Goal: Task Accomplishment & Management: Manage account settings

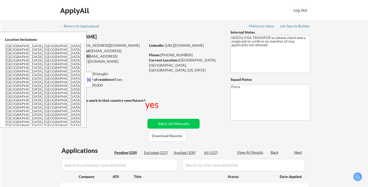
select select ""pending""
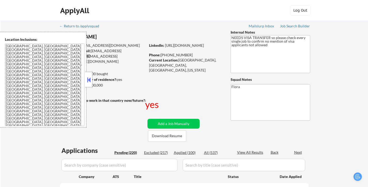
select select ""pending""
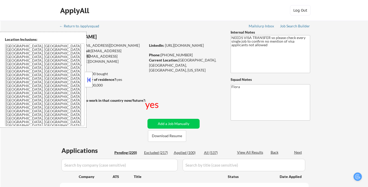
select select ""pending""
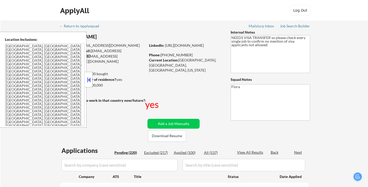
select select ""pending""
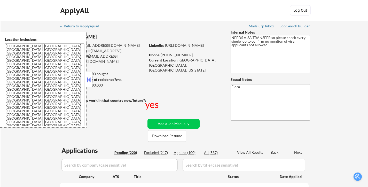
select select ""pending""
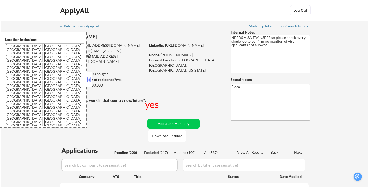
select select ""pending""
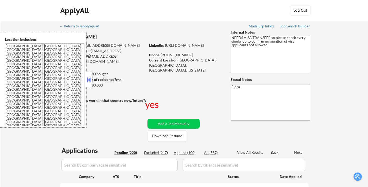
select select ""pending""
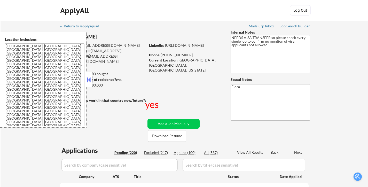
select select ""pending""
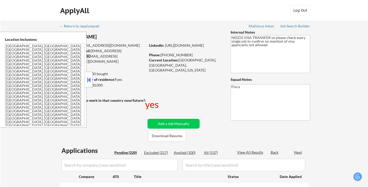
select select ""pending""
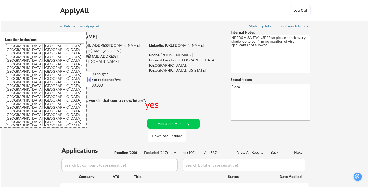
select select ""pending""
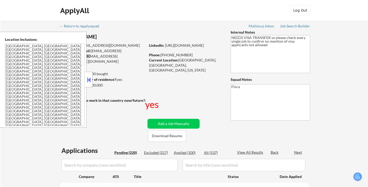
select select ""pending""
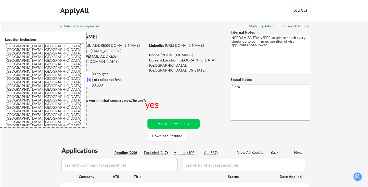
select select ""pending""
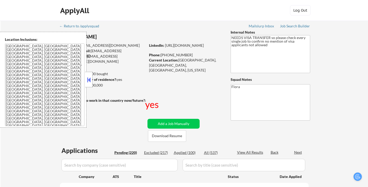
select select ""pending""
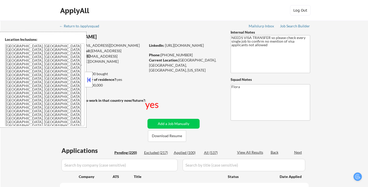
select select ""pending""
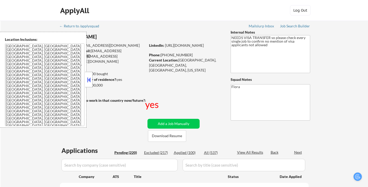
select select ""pending""
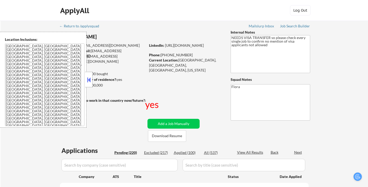
select select ""pending""
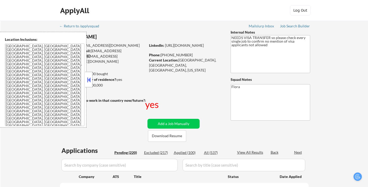
select select ""pending""
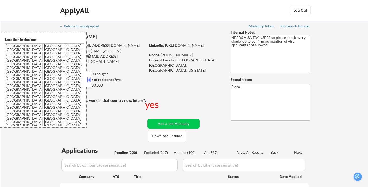
select select ""pending""
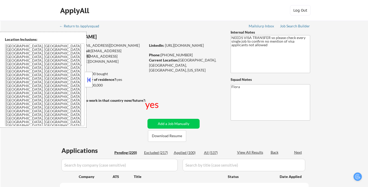
select select ""pending""
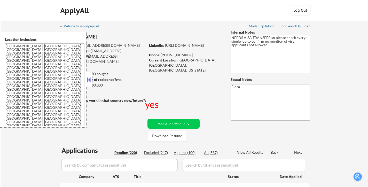
select select ""pending""
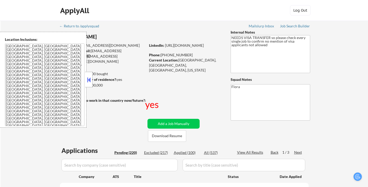
click at [90, 80] on button at bounding box center [89, 80] width 6 height 8
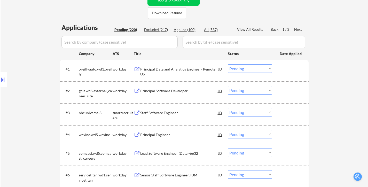
scroll to position [52, 0]
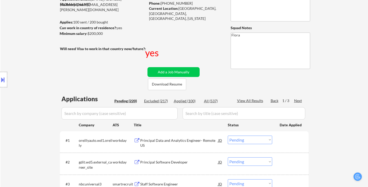
click at [295, 100] on div "Next" at bounding box center [299, 100] width 8 height 5
click at [298, 99] on div "Next" at bounding box center [299, 100] width 8 height 5
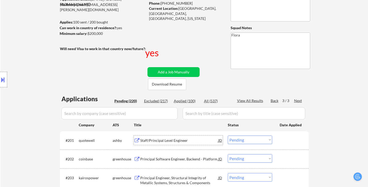
click at [177, 140] on div "Staff/Principal Level Engineer" at bounding box center [179, 140] width 78 height 5
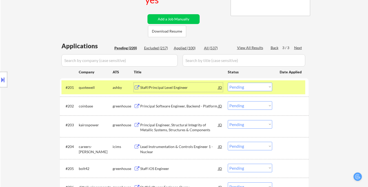
scroll to position [129, 0]
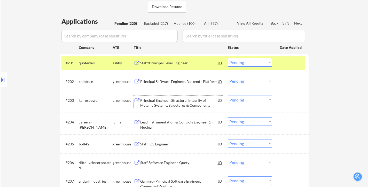
click at [171, 104] on div "Principal Engineer, Structural Integrity of Metallic Systems, Structures & Comp…" at bounding box center [179, 103] width 78 height 10
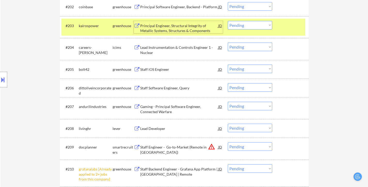
scroll to position [207, 0]
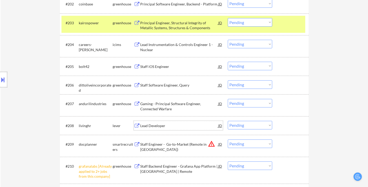
click at [155, 124] on div "Lead Developer" at bounding box center [179, 125] width 78 height 5
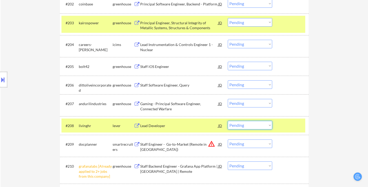
drag, startPoint x: 263, startPoint y: 126, endPoint x: 264, endPoint y: 123, distance: 2.8
click at [263, 126] on select "Choose an option... Pending Applied Excluded (Questions) Excluded (Expired) Exc…" at bounding box center [250, 125] width 44 height 9
click at [228, 121] on select "Choose an option... Pending Applied Excluded (Questions) Excluded (Expired) Exc…" at bounding box center [250, 125] width 44 height 9
select select ""pending""
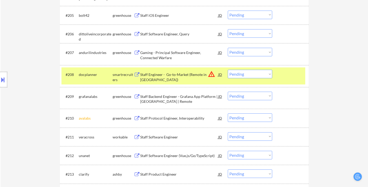
scroll to position [259, 0]
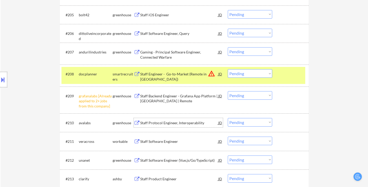
click at [189, 121] on div "Staff Protocol Engineer, Interoperability" at bounding box center [179, 122] width 78 height 5
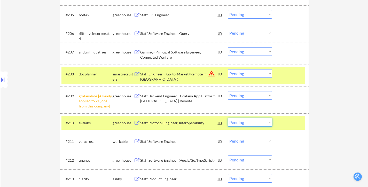
click at [239, 122] on select "Choose an option... Pending Applied Excluded (Questions) Excluded (Expired) Exc…" at bounding box center [250, 122] width 44 height 9
click at [228, 118] on select "Choose an option... Pending Applied Excluded (Questions) Excluded (Expired) Exc…" at bounding box center [250, 122] width 44 height 9
select select ""pending""
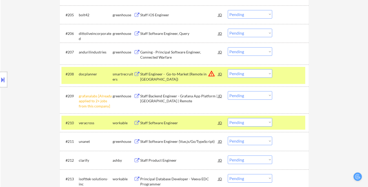
click at [164, 142] on div "Staff Software Engineer (Vue.js/Go/TypeScript)" at bounding box center [179, 141] width 78 height 5
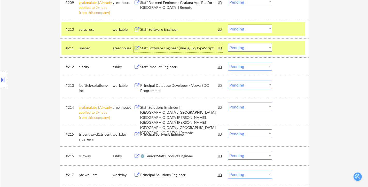
scroll to position [362, 0]
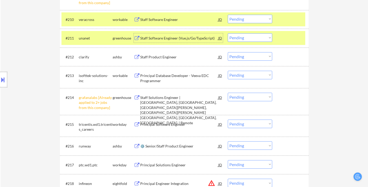
click at [162, 149] on div "⚙️ Senior/Staff Product Engineer" at bounding box center [179, 145] width 78 height 9
